Goal: Information Seeking & Learning: Understand process/instructions

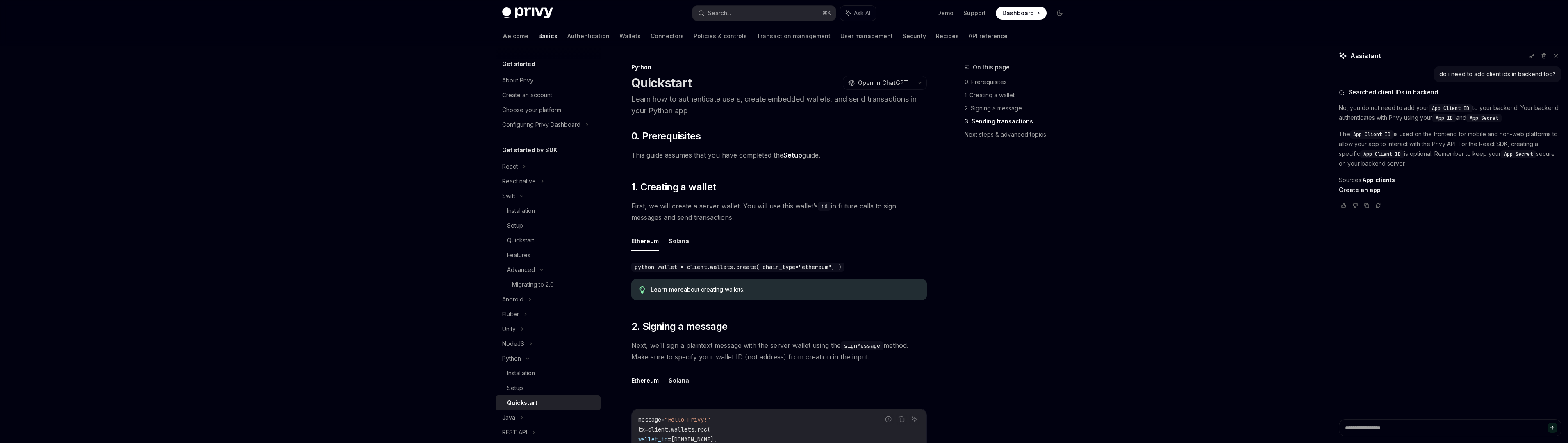
scroll to position [676, 0]
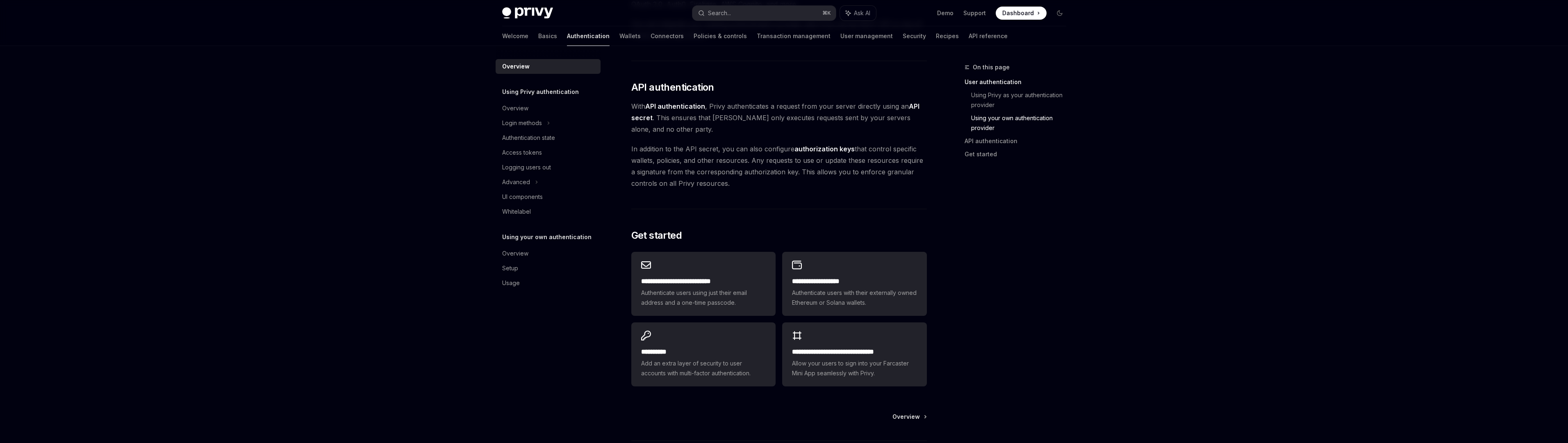
scroll to position [587, 0]
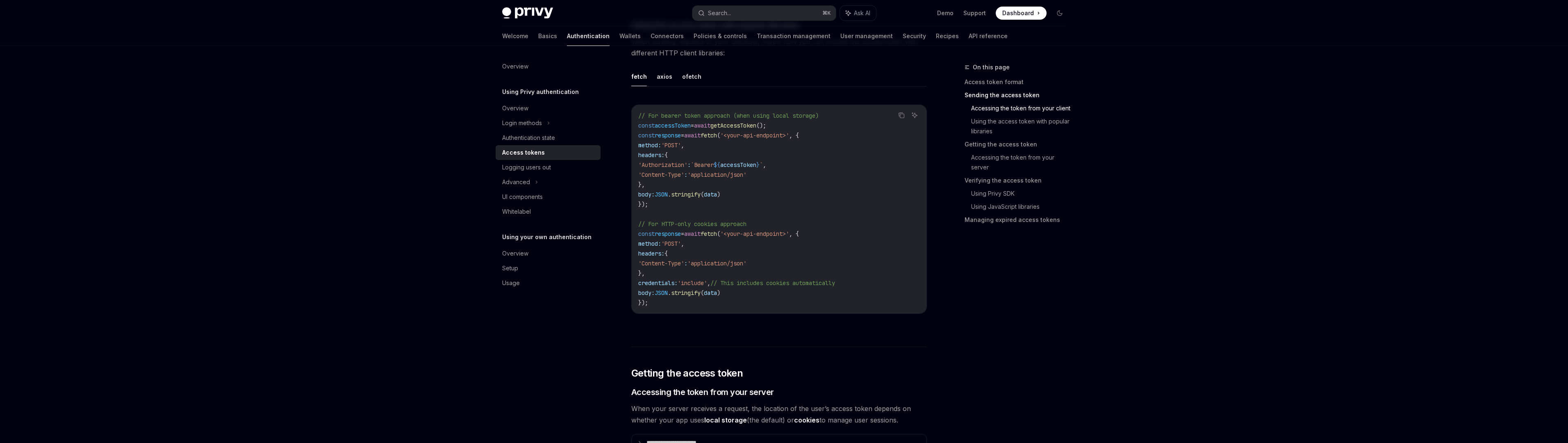
scroll to position [330, 0]
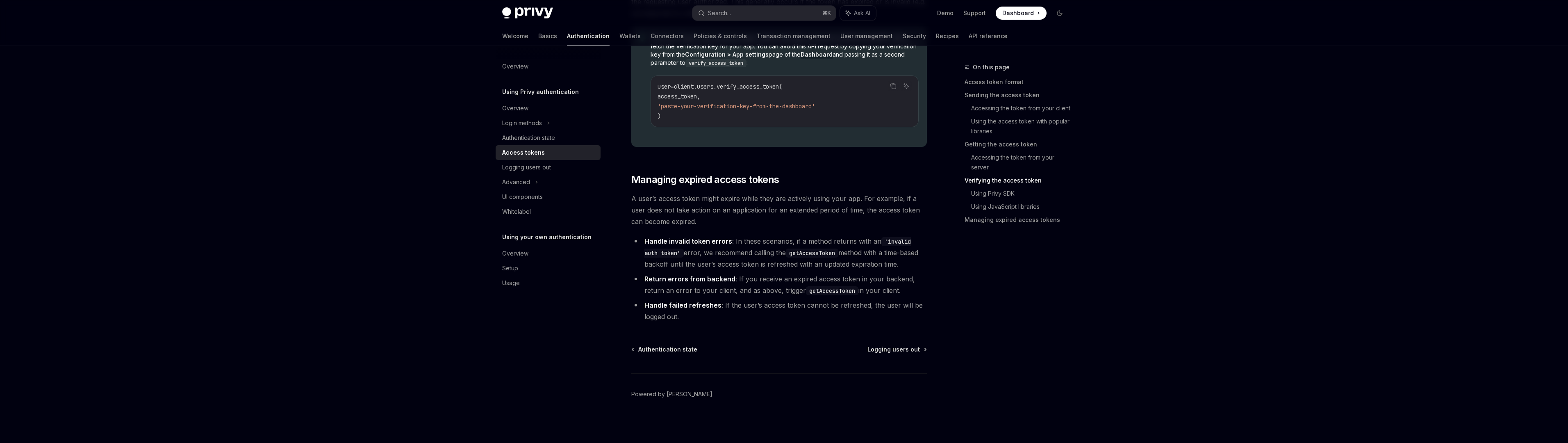
scroll to position [1662, 0]
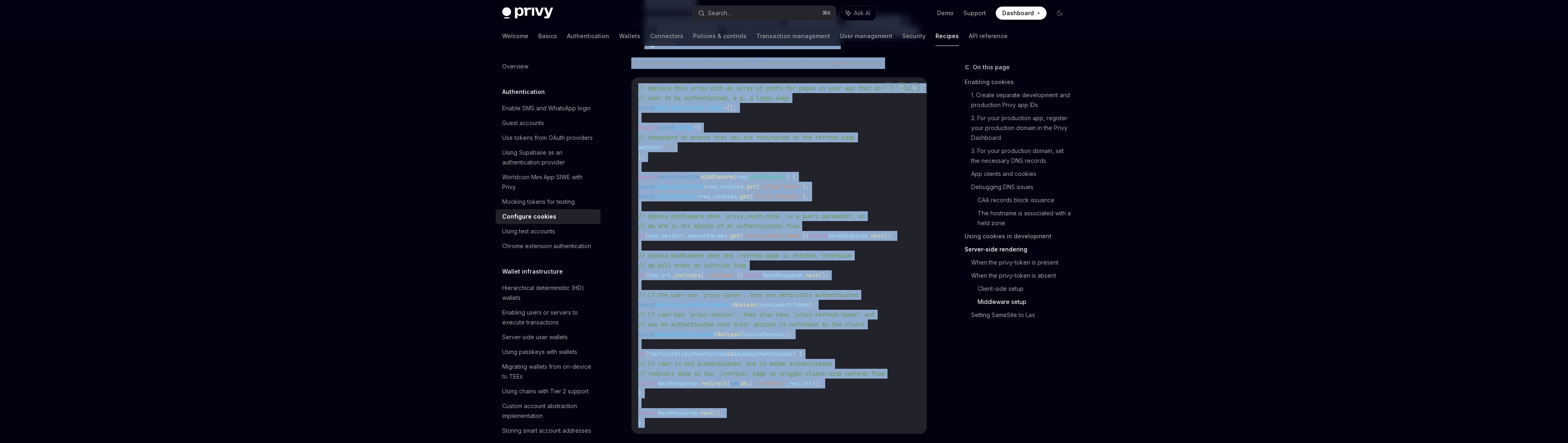
scroll to position [2450, 0]
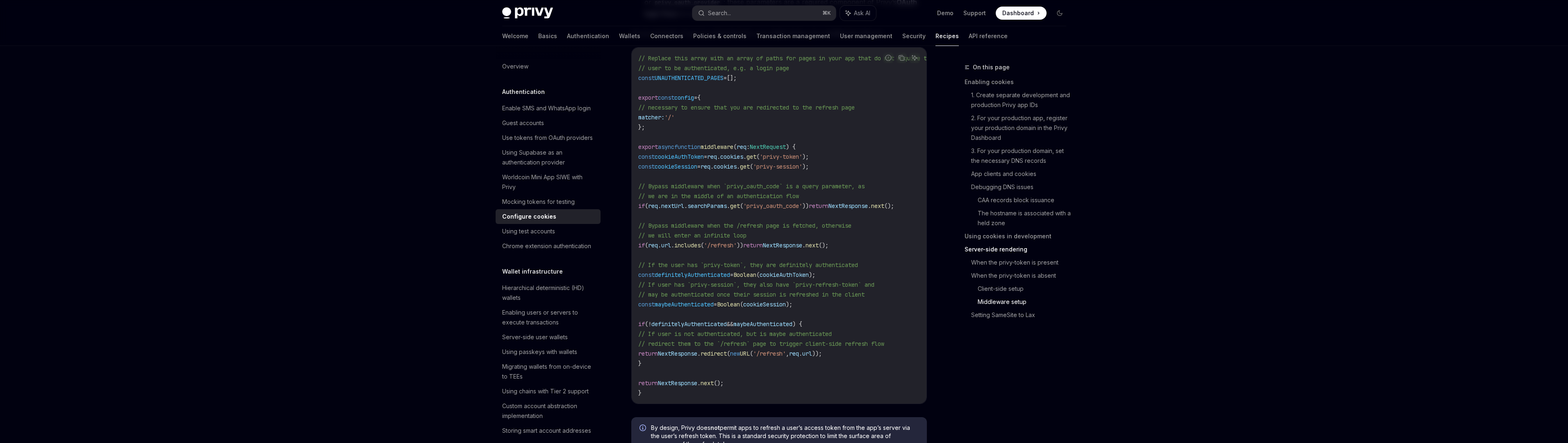
click at [785, 116] on code "// Replace this array with an array of paths for pages in your app that do not …" at bounding box center [796, 226] width 315 height 345
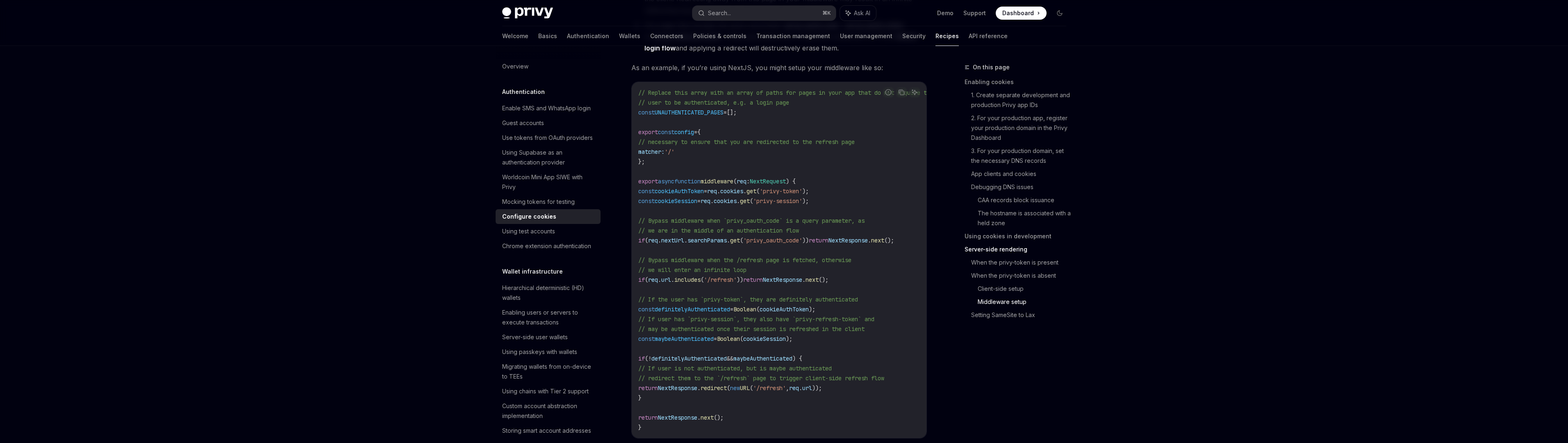
scroll to position [2416, 0]
click at [900, 91] on icon "Copy the contents from the code block" at bounding box center [901, 91] width 7 height 7
